Goal: Task Accomplishment & Management: Complete application form

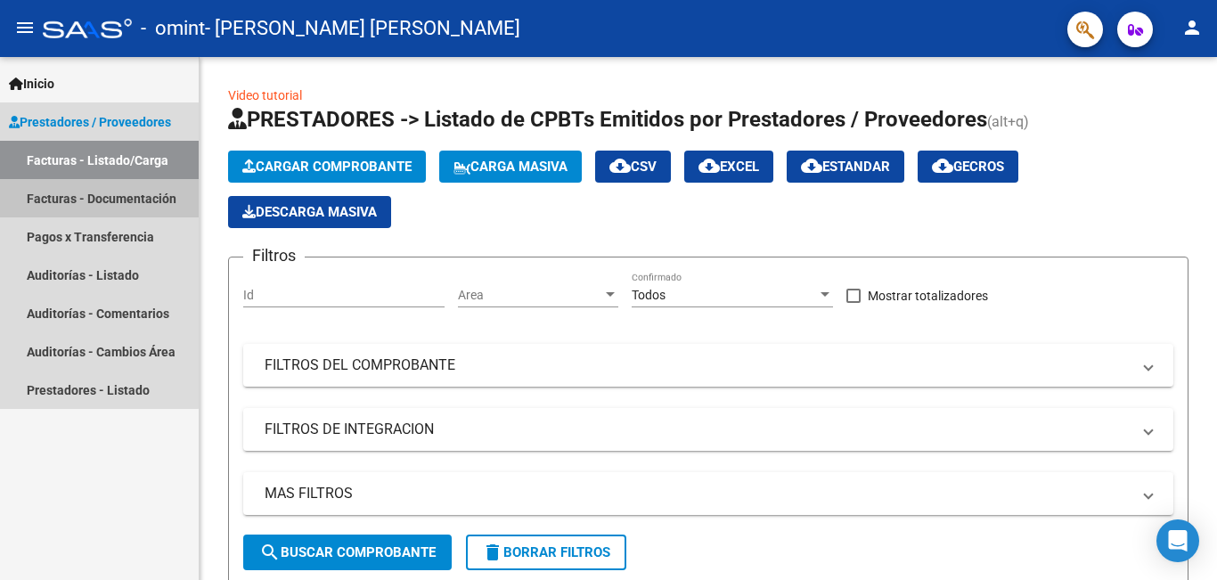
click at [93, 191] on link "Facturas - Documentación" at bounding box center [99, 198] width 199 height 38
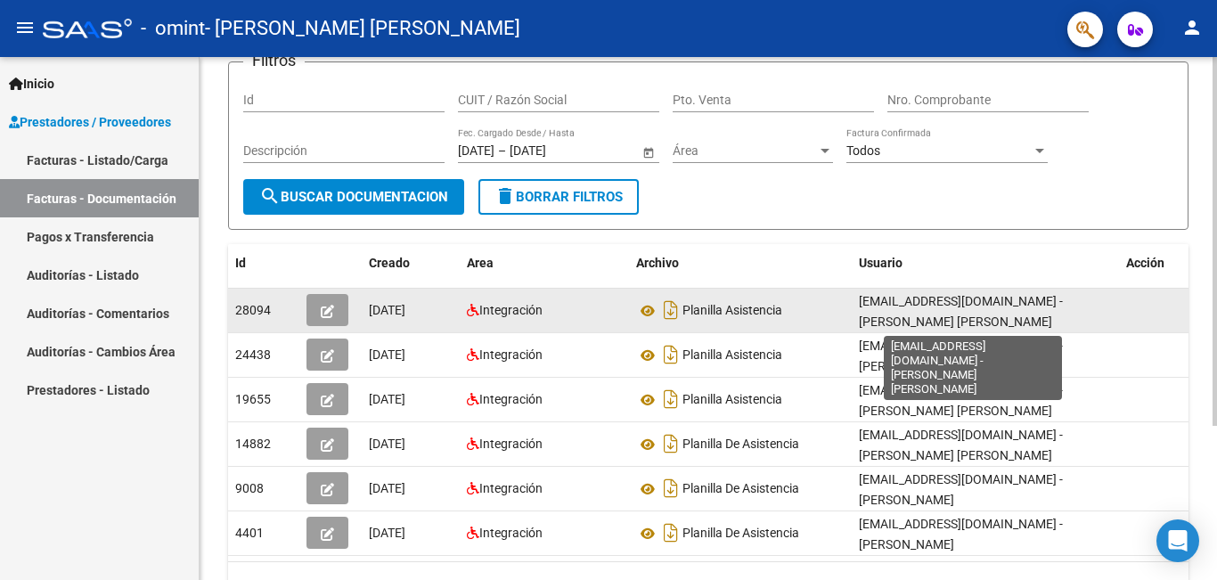
click at [923, 306] on span "[EMAIL_ADDRESS][DOMAIN_NAME] - [PERSON_NAME] [PERSON_NAME]" at bounding box center [961, 311] width 204 height 35
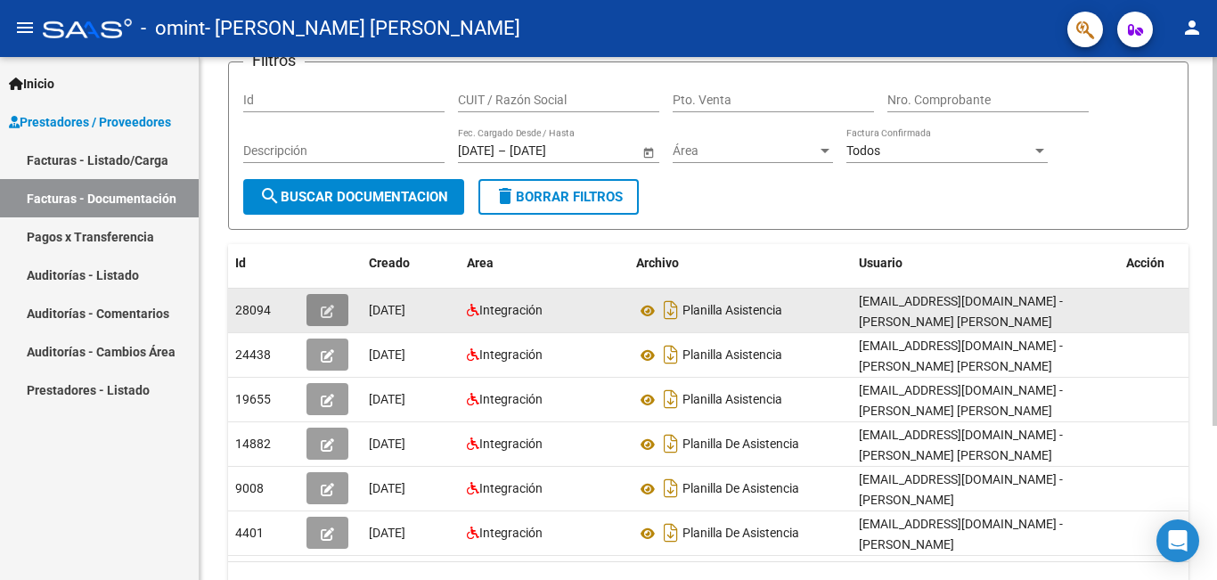
click at [328, 302] on span "button" at bounding box center [327, 310] width 13 height 16
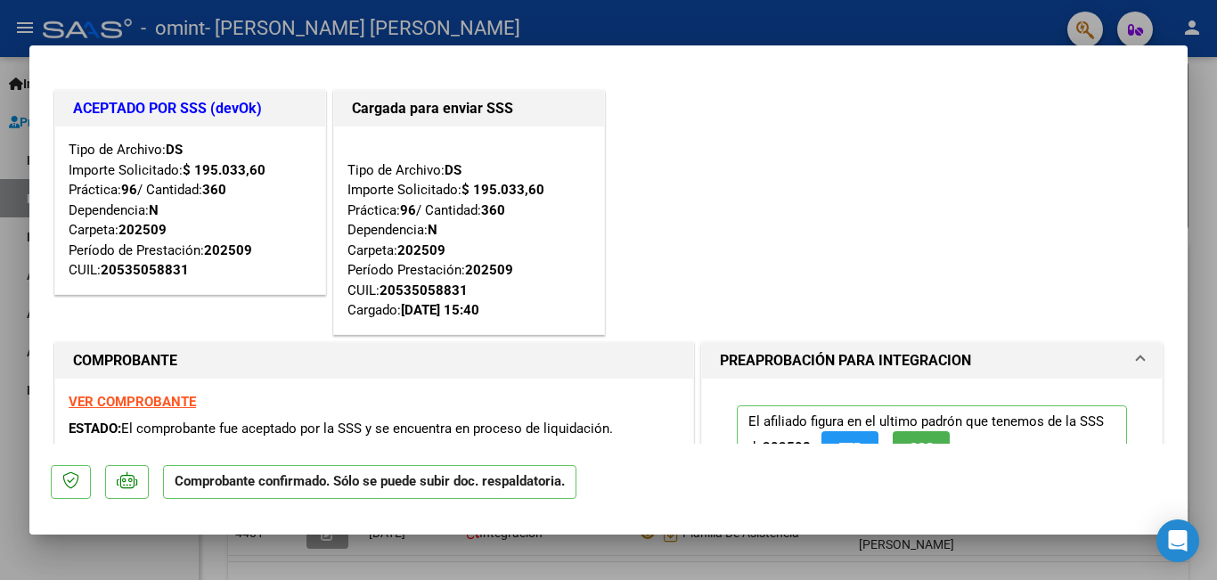
click at [1207, 185] on div at bounding box center [608, 290] width 1217 height 580
type input "$ 0,00"
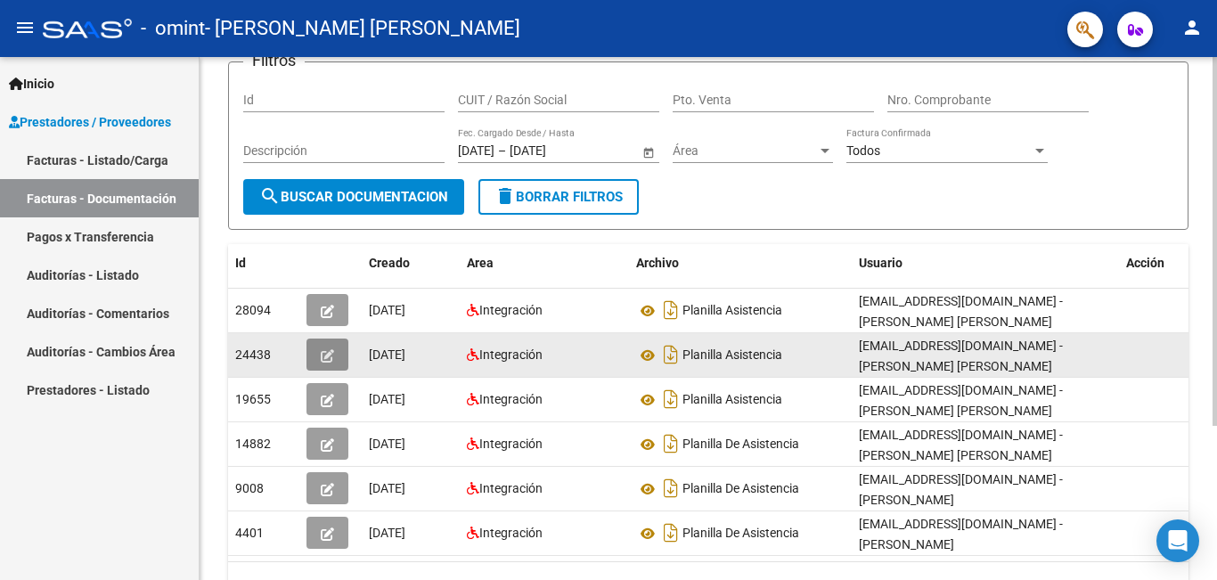
click at [331, 355] on icon "button" at bounding box center [327, 355] width 13 height 13
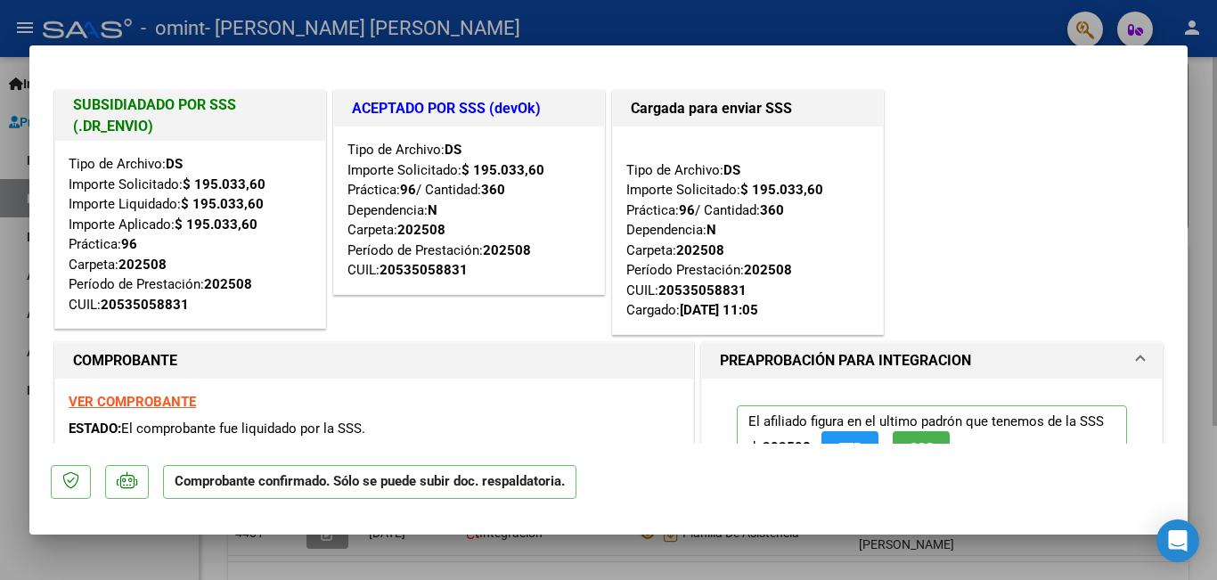
click at [1213, 80] on div at bounding box center [608, 290] width 1217 height 580
type input "$ 0,00"
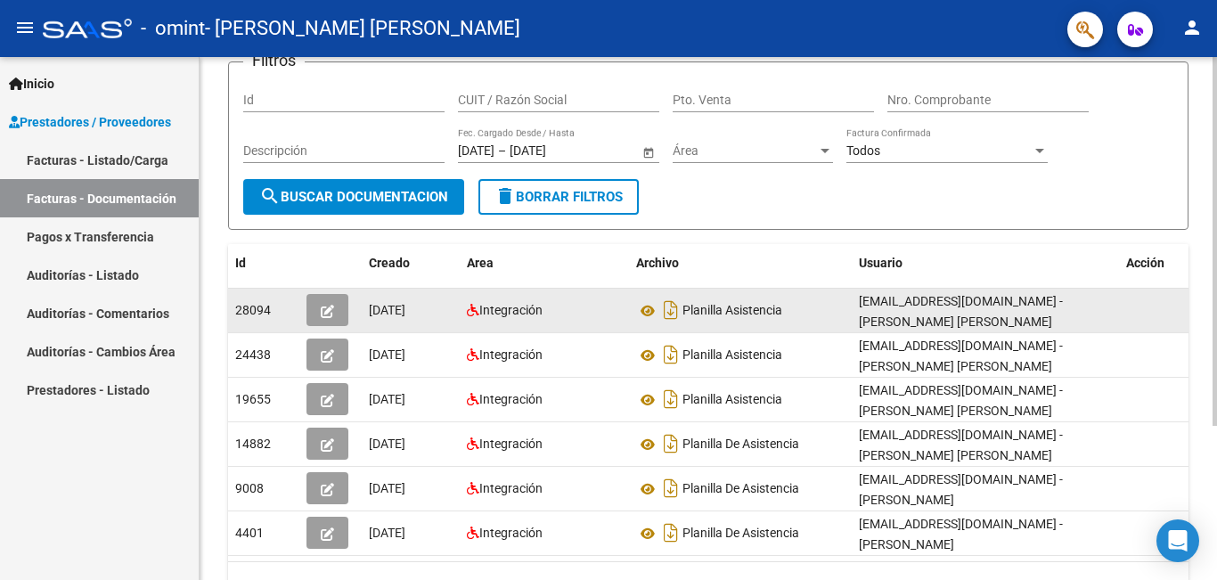
click at [389, 309] on span "[DATE]" at bounding box center [387, 310] width 37 height 14
click at [342, 312] on button "button" at bounding box center [327, 310] width 42 height 32
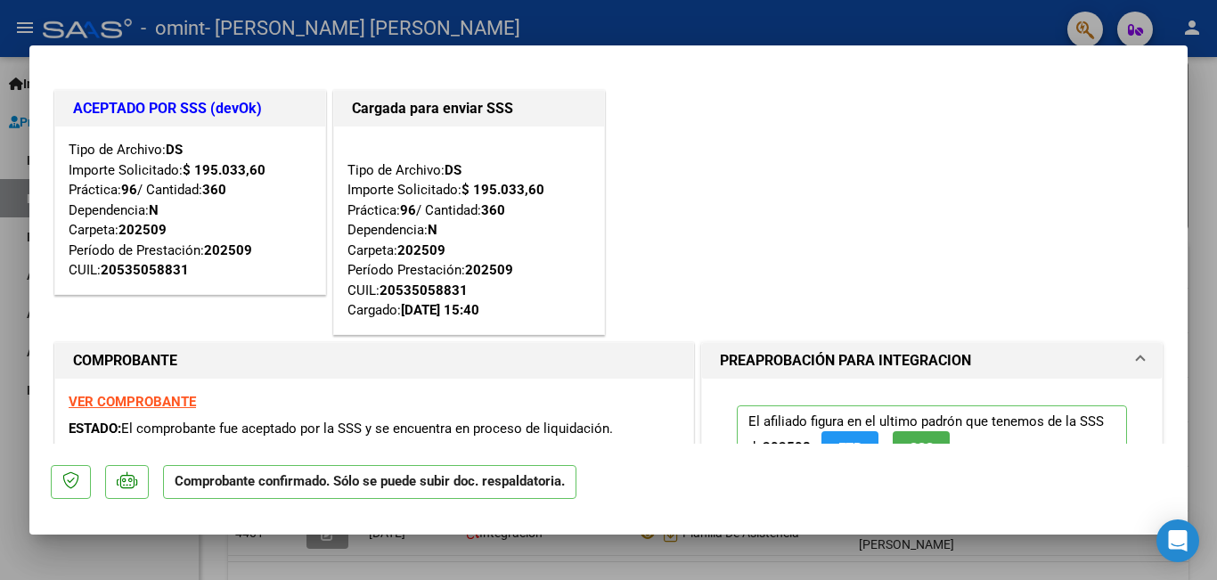
click at [1205, 85] on div at bounding box center [608, 290] width 1217 height 580
type input "$ 0,00"
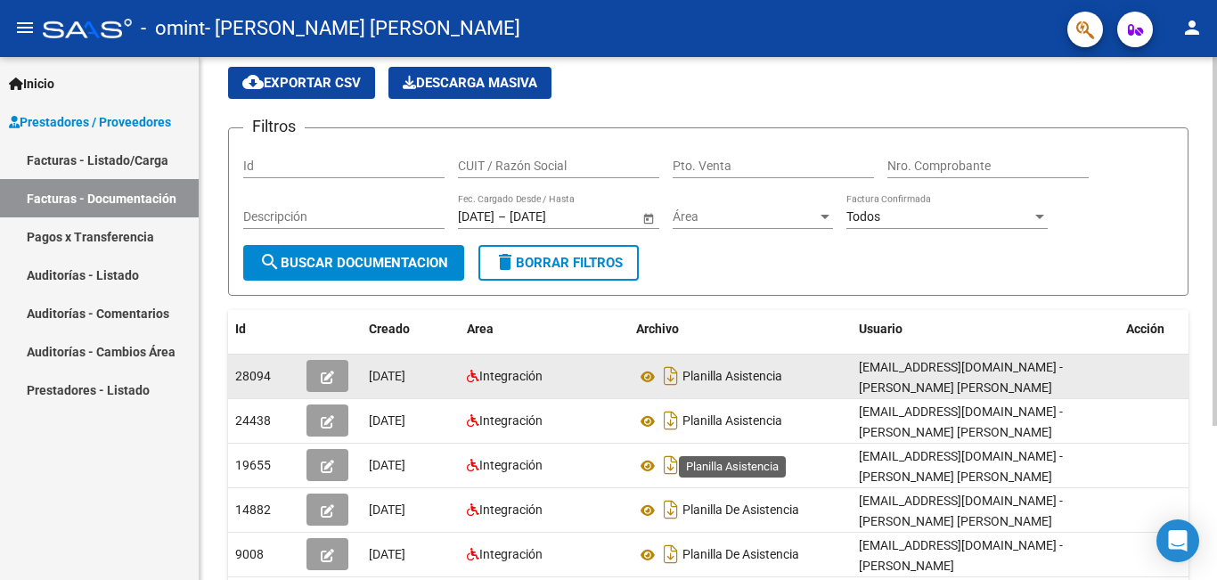
scroll to position [89, 0]
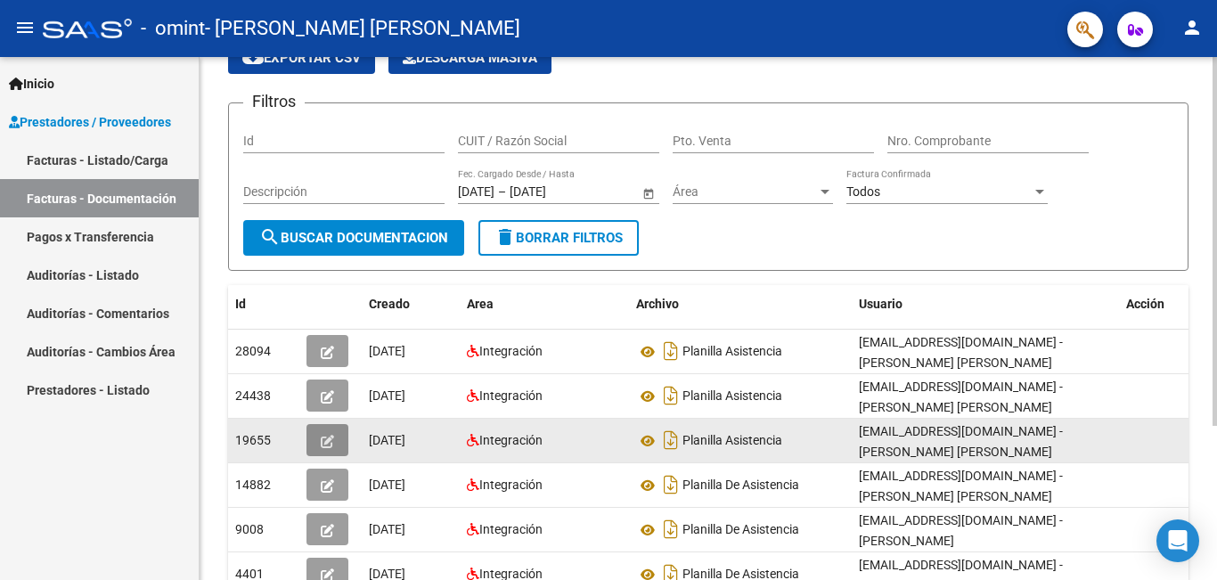
click at [331, 443] on icon "button" at bounding box center [327, 441] width 13 height 13
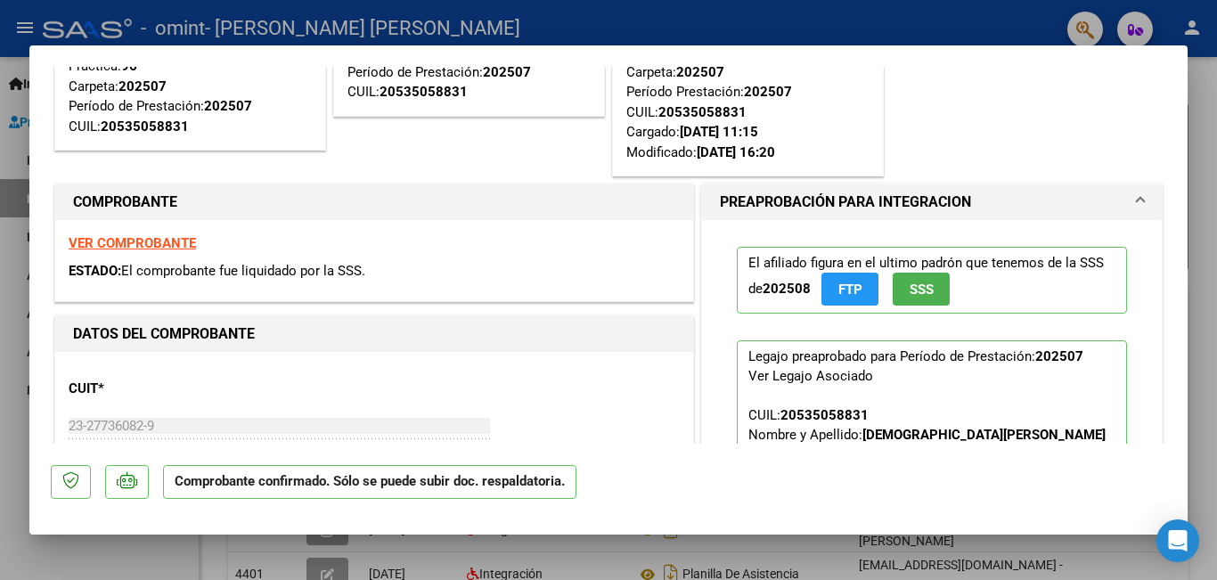
scroll to position [0, 0]
